Goal: Task Accomplishment & Management: Use online tool/utility

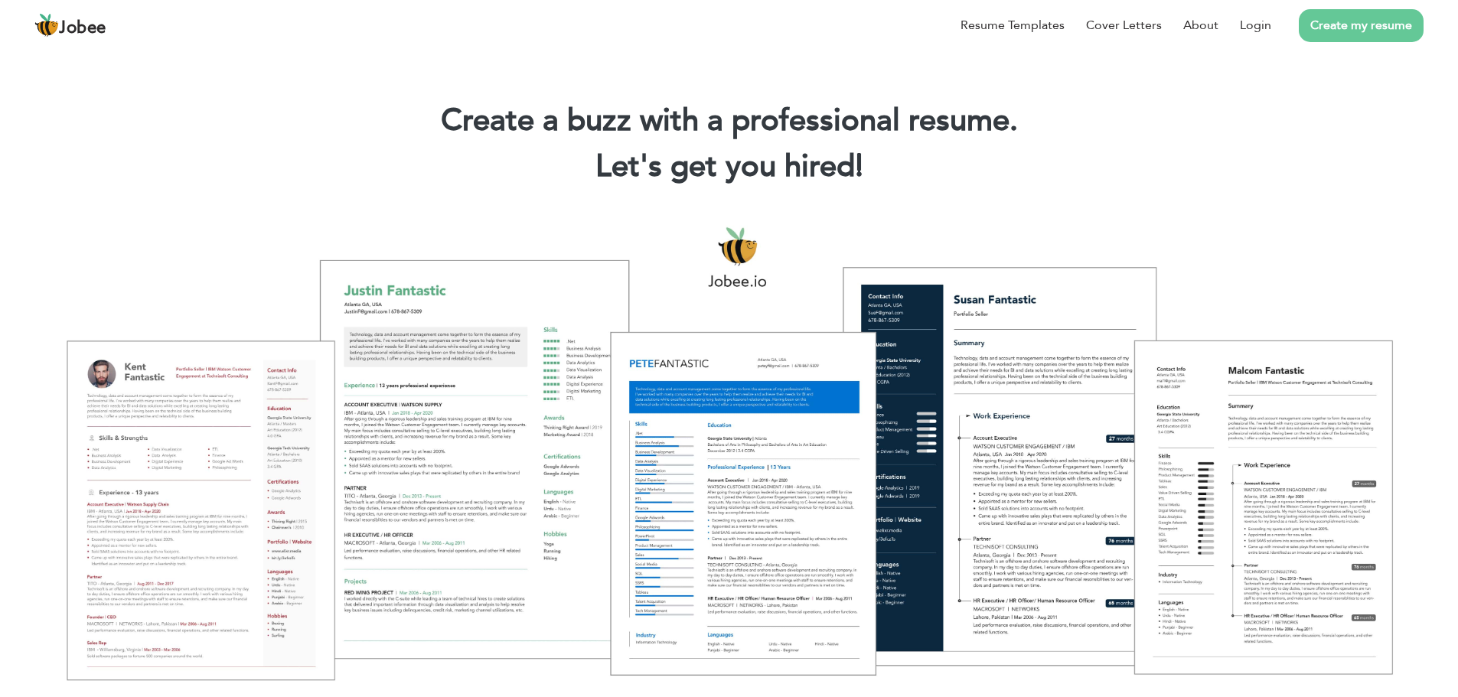
click at [1261, 31] on link "Login" at bounding box center [1255, 25] width 31 height 18
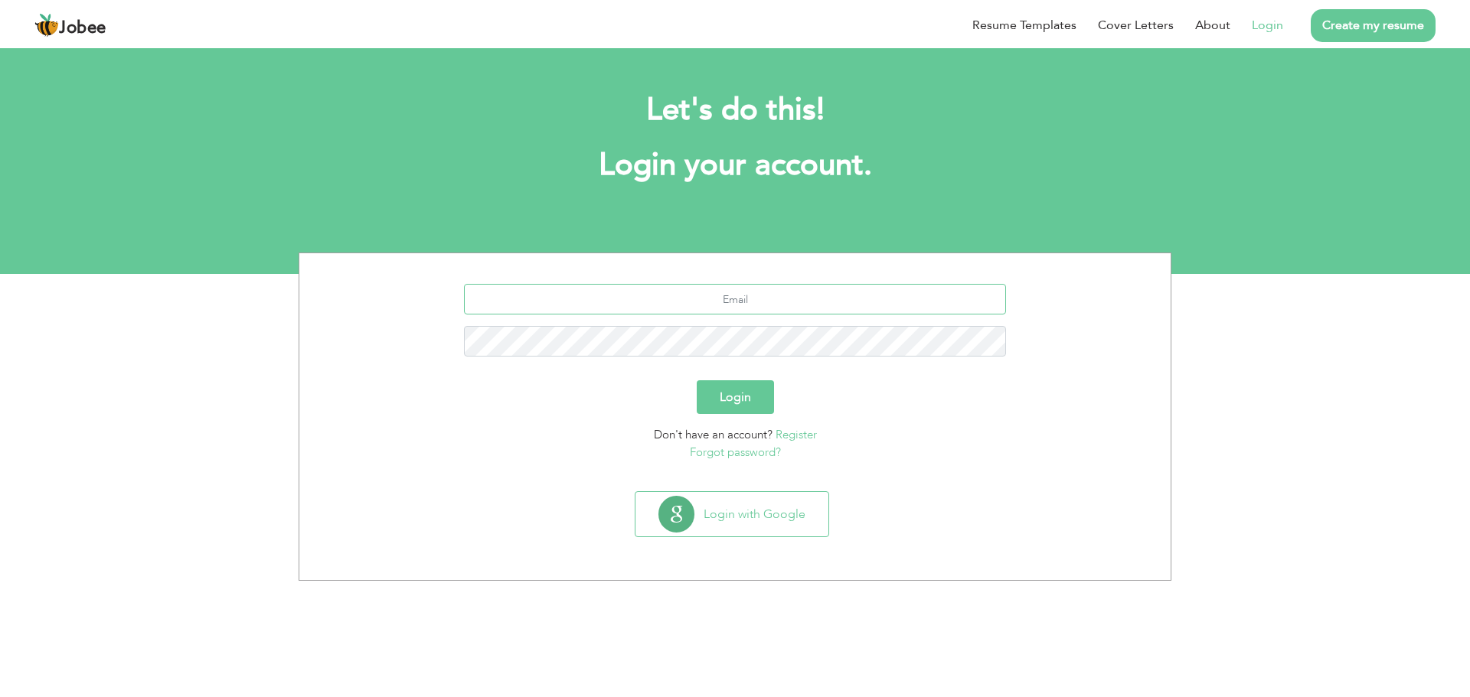
click at [752, 308] on input "text" at bounding box center [735, 299] width 543 height 31
type input "[EMAIL_ADDRESS][DOMAIN_NAME]"
click at [697, 380] on button "Login" at bounding box center [735, 397] width 77 height 34
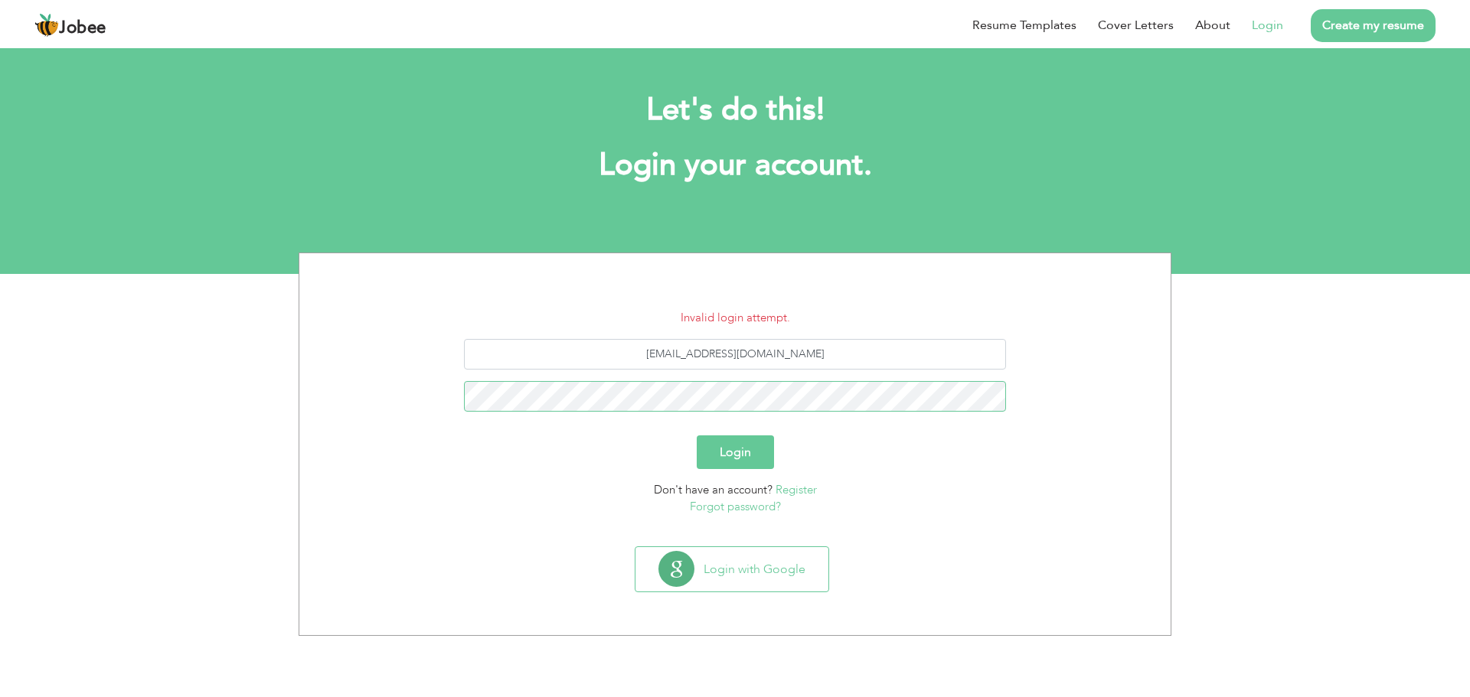
click at [697, 436] on button "Login" at bounding box center [735, 453] width 77 height 34
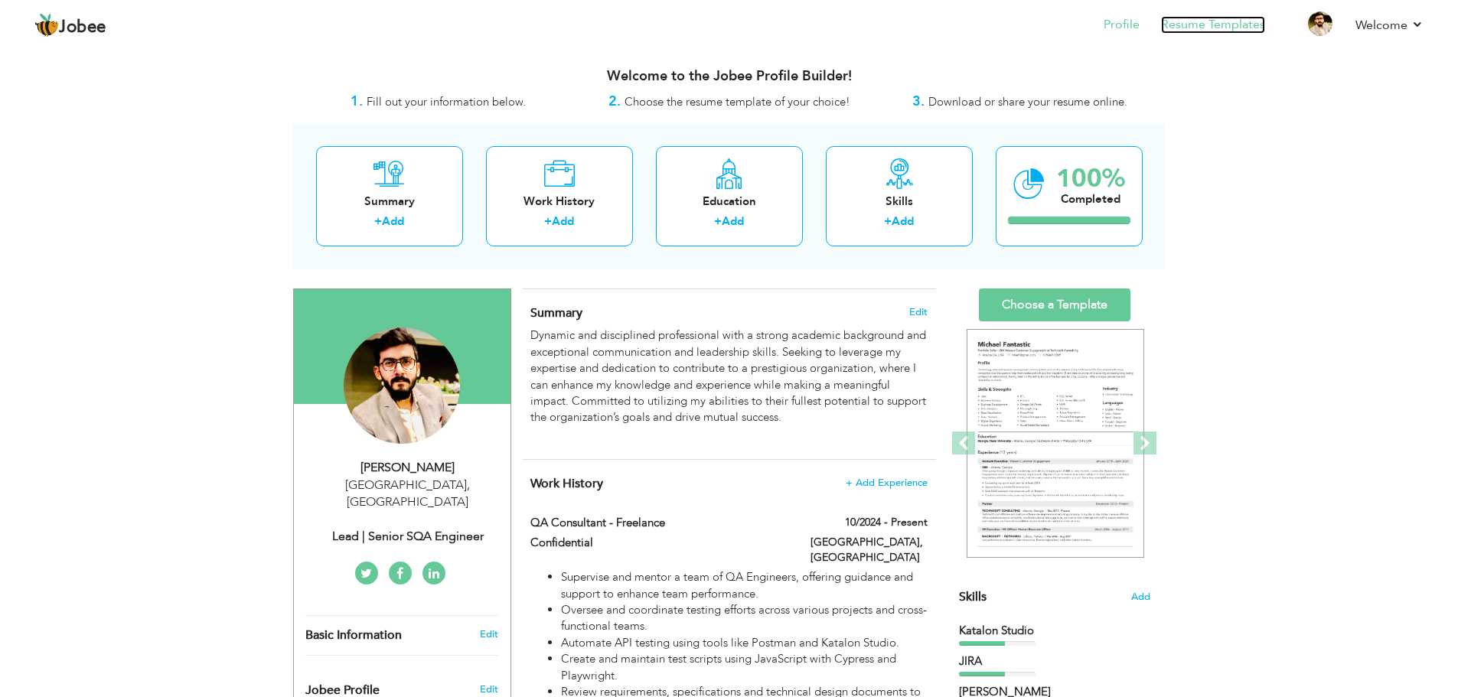
click at [1177, 23] on link "Resume Templates" at bounding box center [1213, 25] width 104 height 18
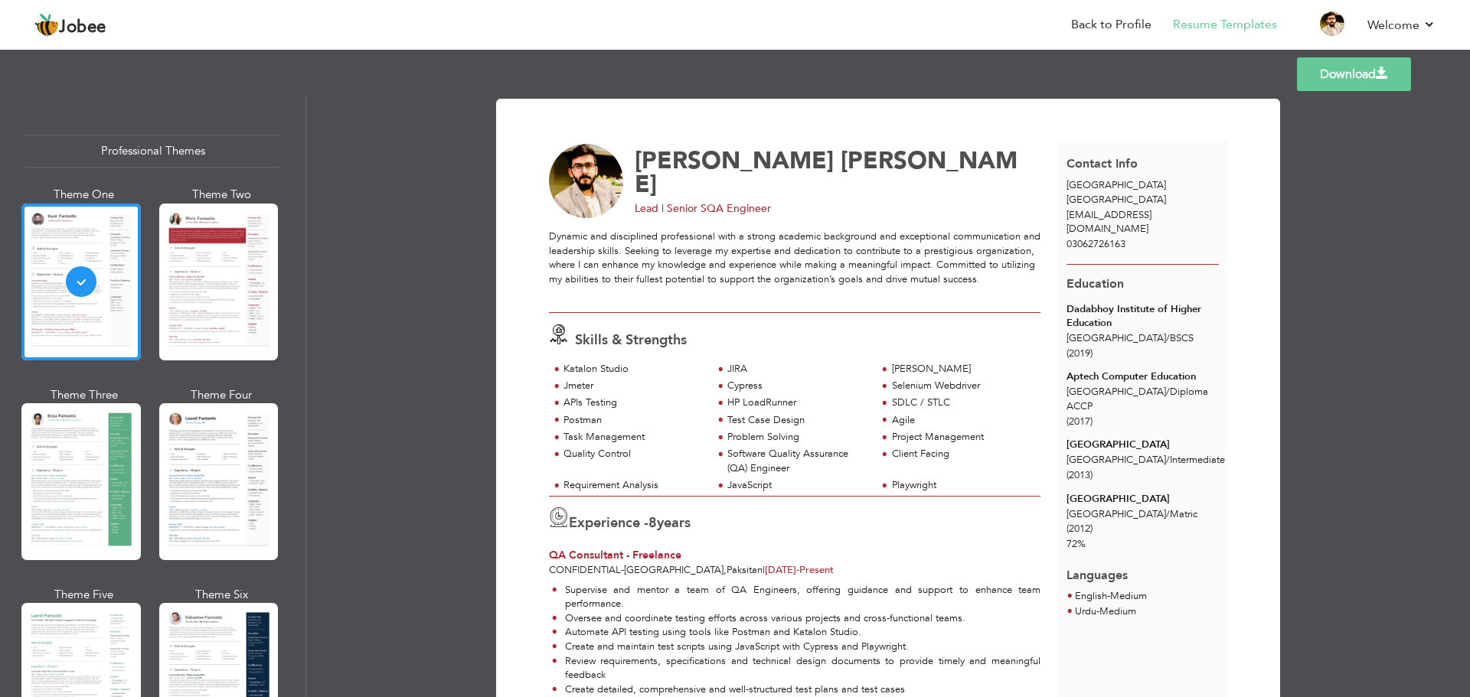
click at [1382, 71] on span at bounding box center [1382, 73] width 12 height 12
click at [1333, 104] on link "Log off" at bounding box center [1366, 103] width 138 height 33
